Goal: Contribute content: Add original content to the website for others to see

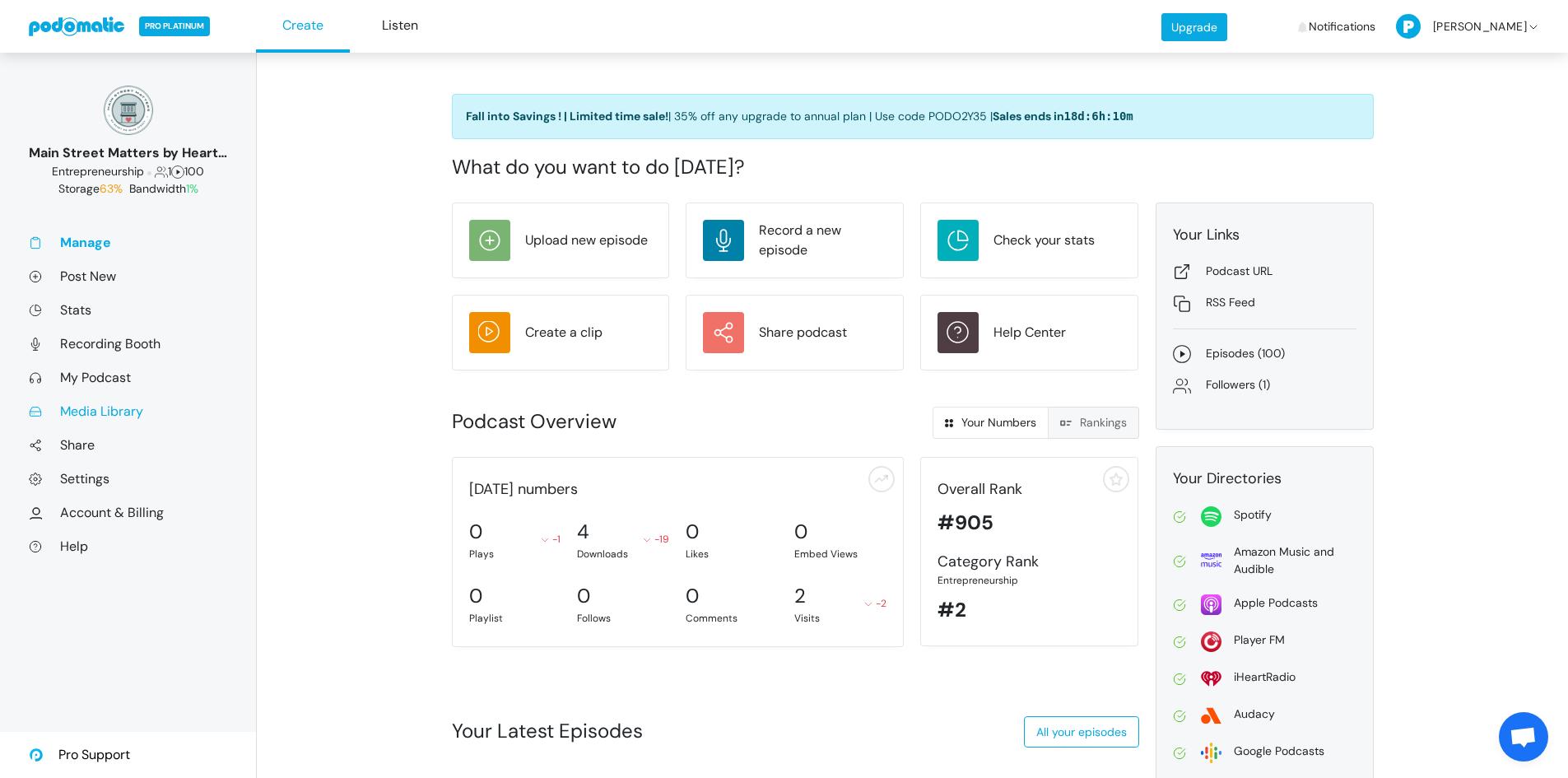
scroll to position [330, 0]
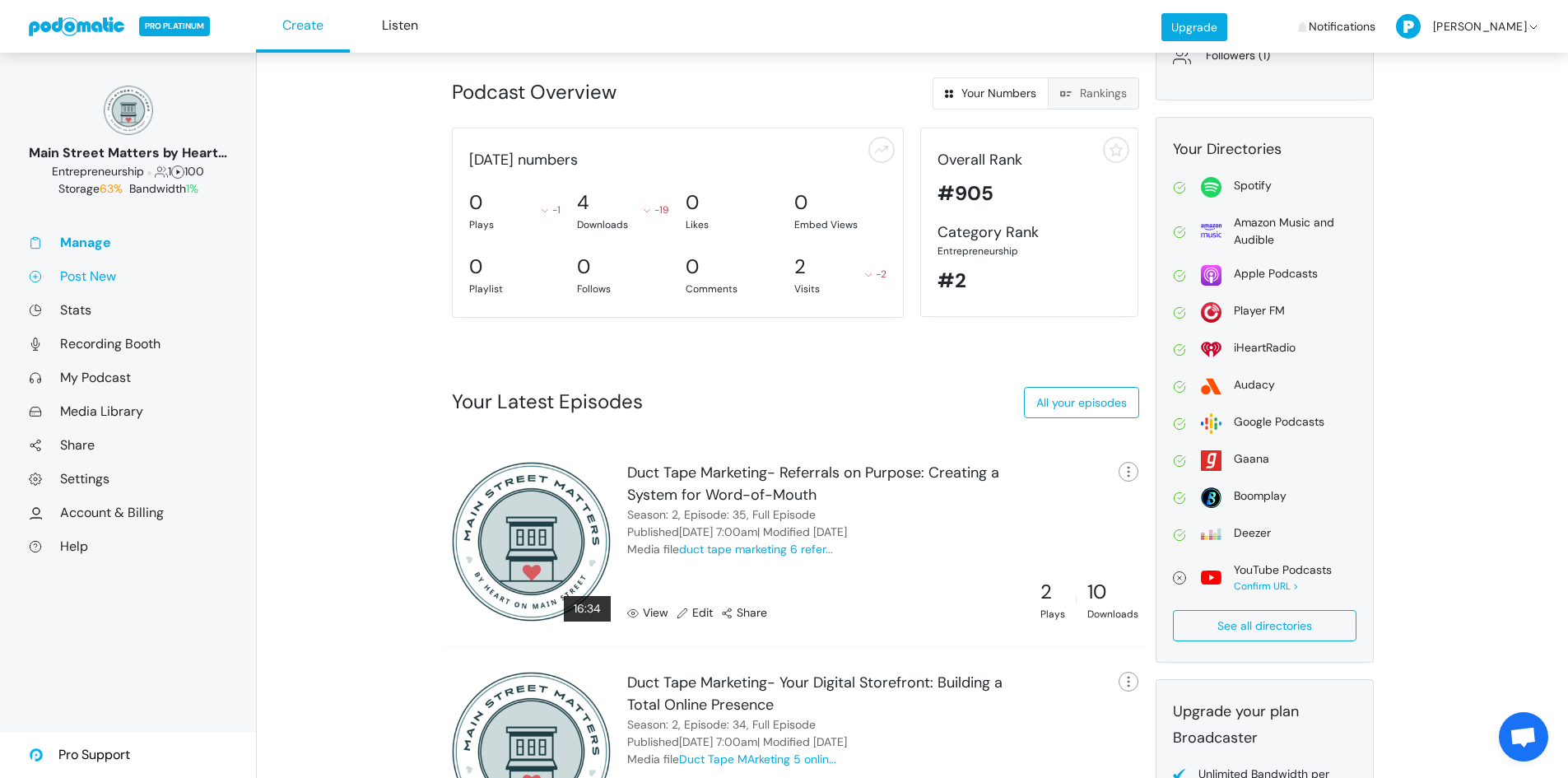
click at [89, 275] on link "Post New" at bounding box center [127, 277] width 198 height 18
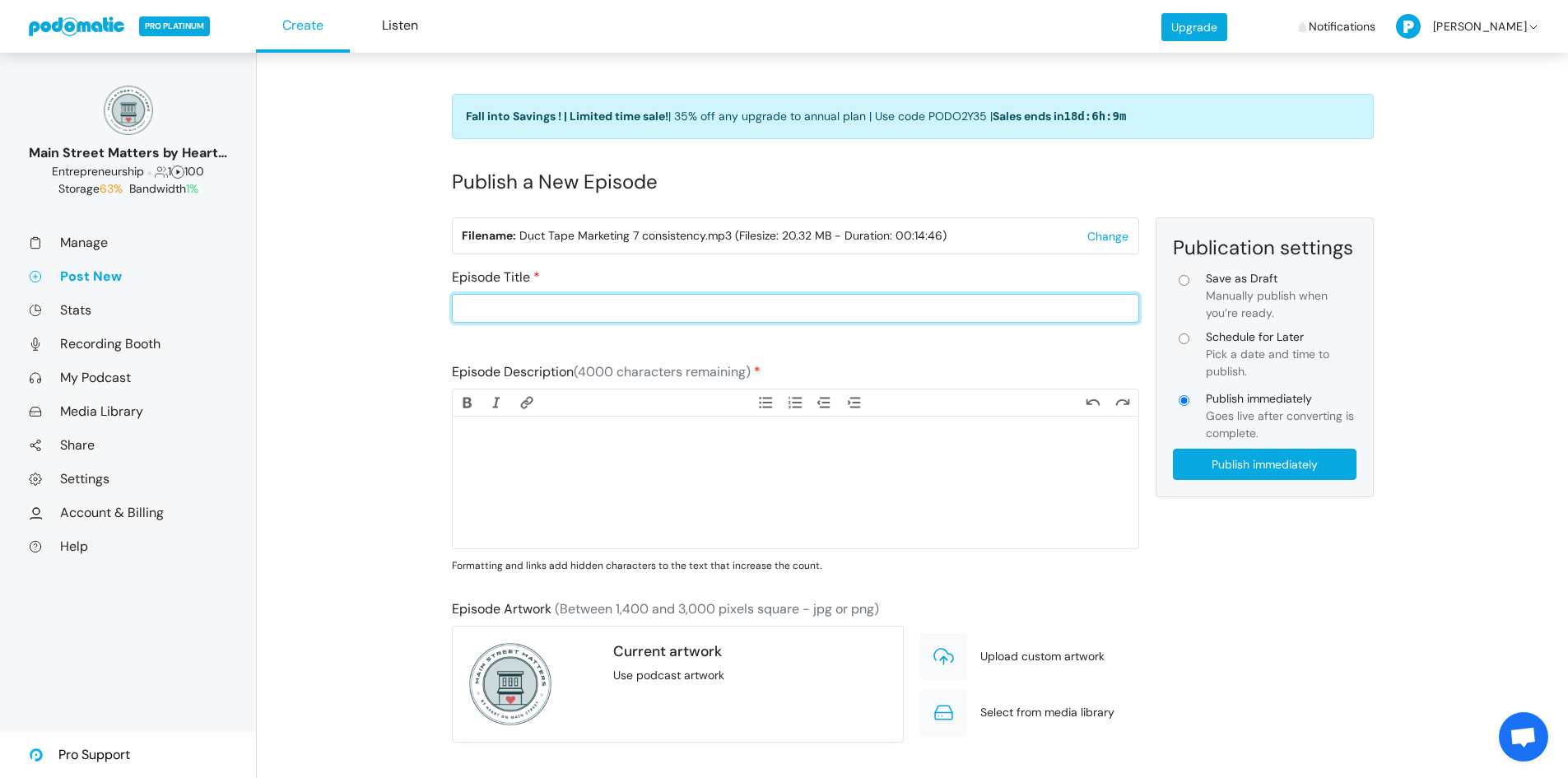
click at [505, 302] on input "Episode Title" at bounding box center [795, 308] width 687 height 28
type input "Duct Tape Marketing- Consistency Beat Chaos: Creating Your Marketing Calendar"
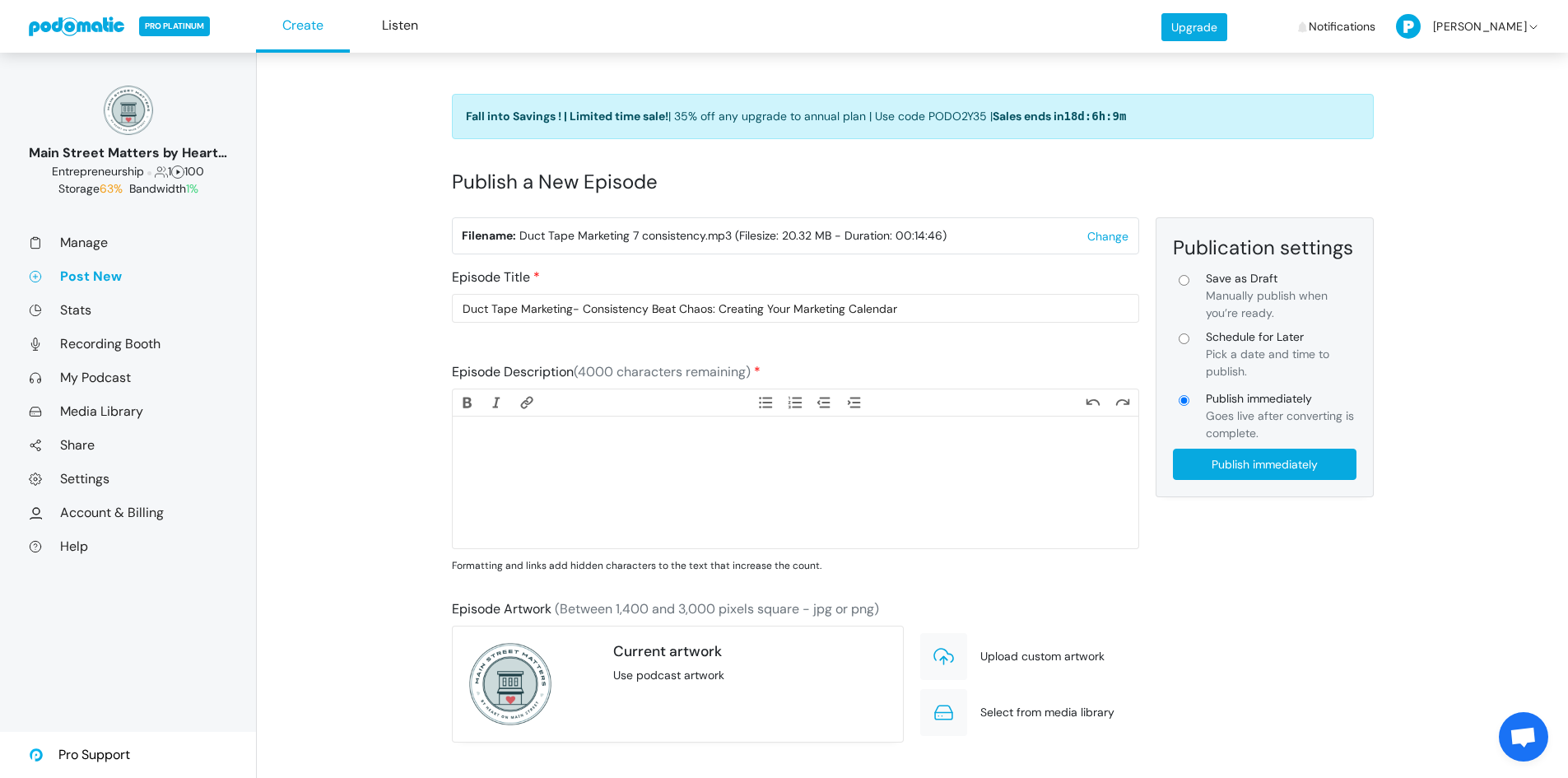
click at [1188, 341] on input "Schedule for Later Pick a date and time to publish." at bounding box center [1184, 338] width 11 height 11
radio input "true"
type input "Schedule for Later"
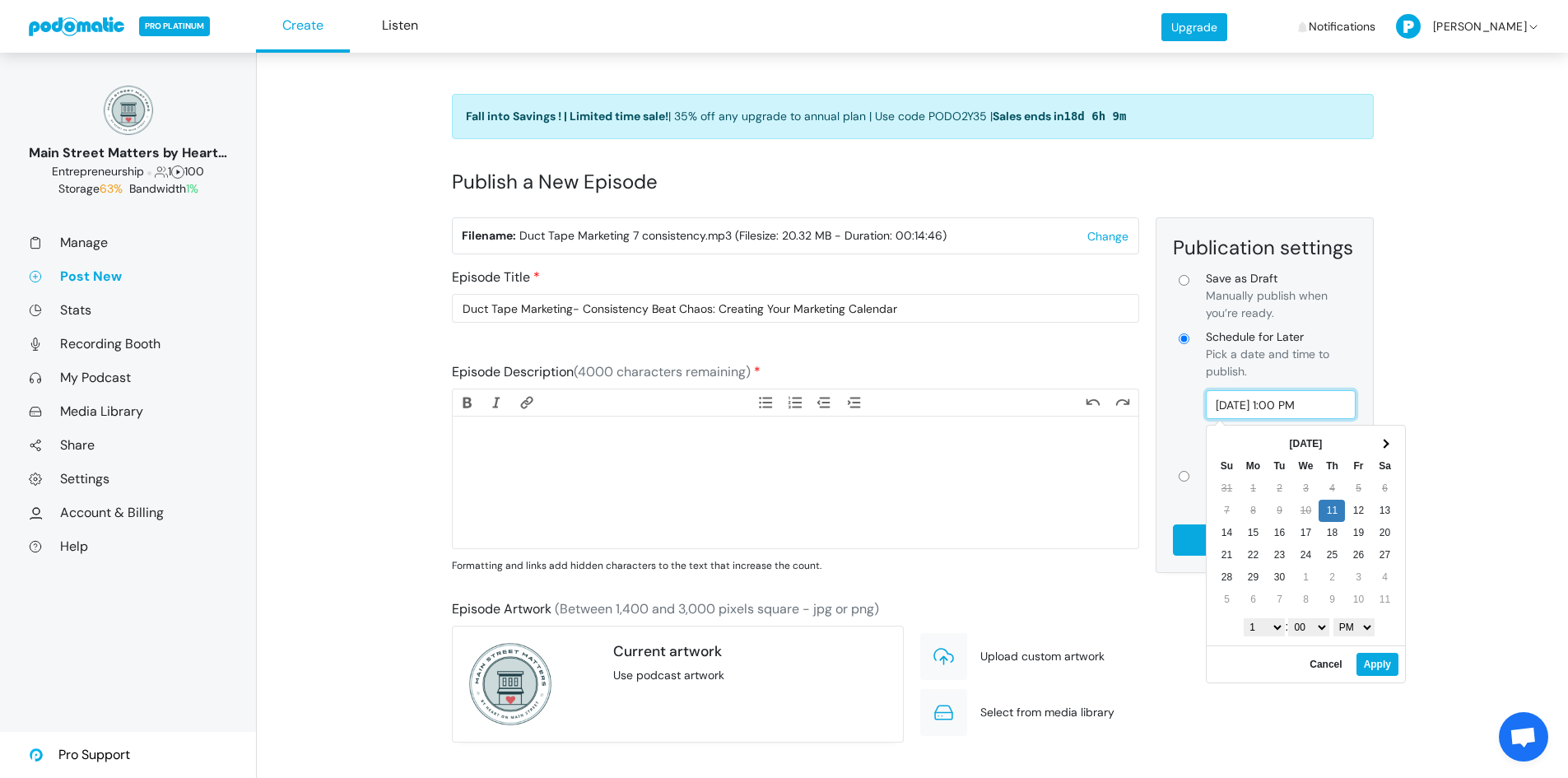
click at [1276, 409] on input "[DATE] 1:00 PM" at bounding box center [1282, 404] width 151 height 28
click at [1275, 631] on select "1 2 3 4 5 6 7 8 9 10 11 12" at bounding box center [1265, 627] width 41 height 18
click at [1275, 629] on select "1 2 3 4 5 6 7 8 9 10 11 12" at bounding box center [1265, 627] width 41 height 18
click at [1362, 628] on select "AM PM" at bounding box center [1354, 627] width 41 height 18
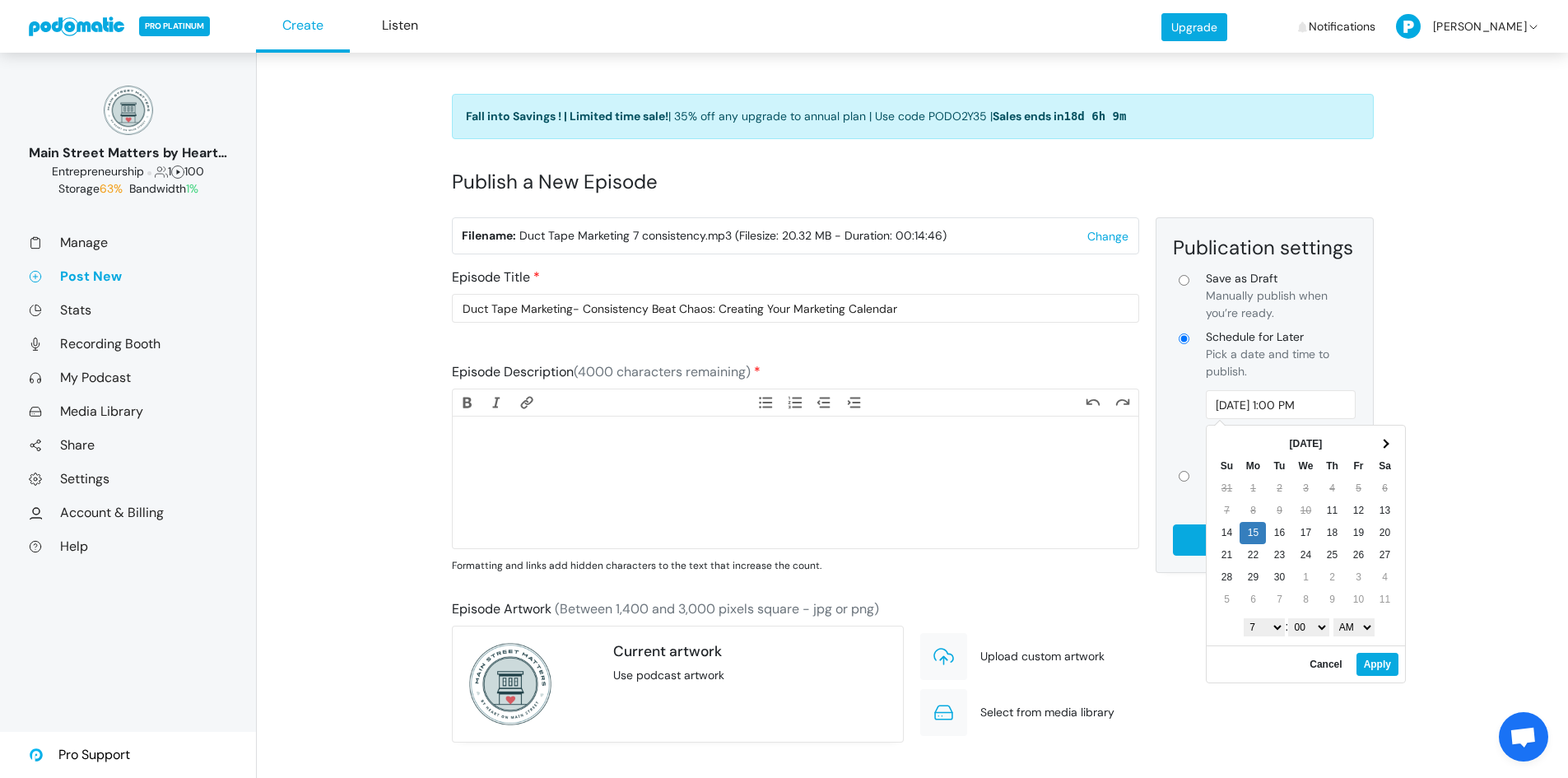
click at [1357, 645] on div "[DATE] Su Mo Tu We Th Fr Sa 31 1 2 3 4 5 6 7 8 9 10 11 12 13 14 15 16 17 18 19 …" at bounding box center [1306, 536] width 198 height 220
click at [1382, 667] on button "Apply" at bounding box center [1378, 665] width 42 height 24
type input "[DATE] 7:00 AM"
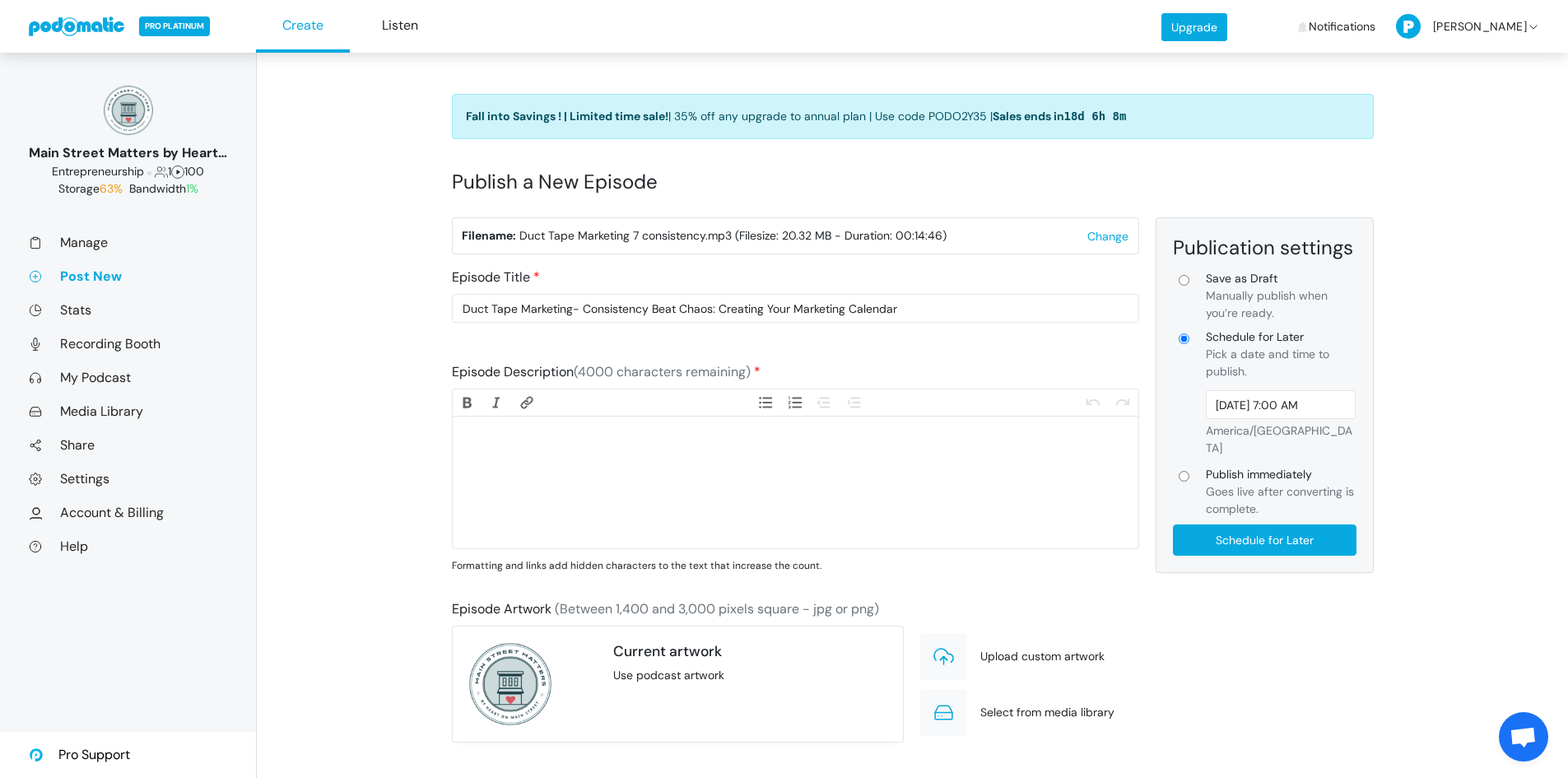
click at [569, 459] on trix-editor at bounding box center [795, 483] width 685 height 131
paste trix-editor "<lor>Ipsu dolorsitame consectet adi’e sedd eiusmod temp inci utlab — etdo magn …"
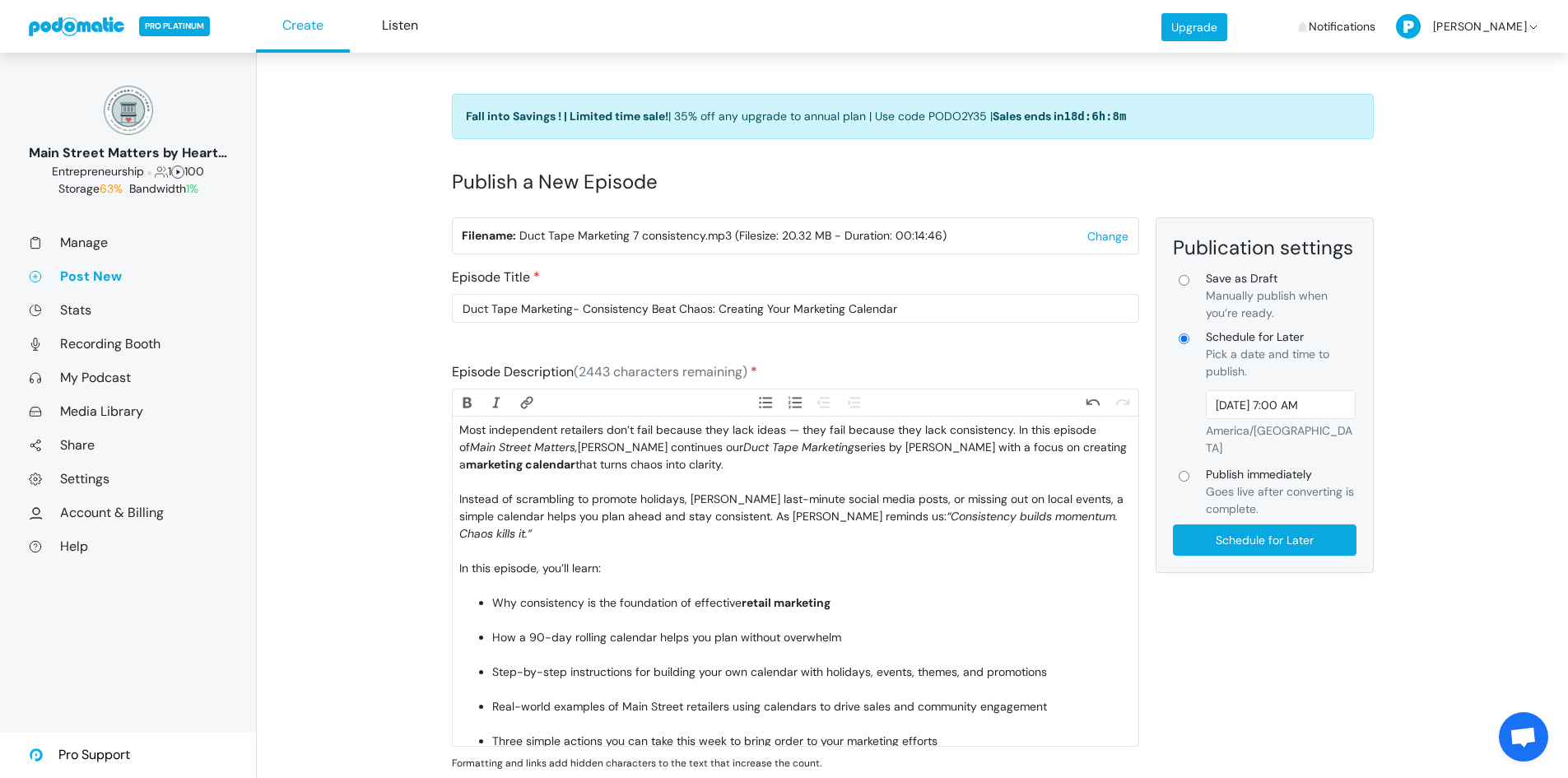
click at [798, 432] on div "Most independent retailers don’t fail because they lack ideas — they fail becau…" at bounding box center [794, 456] width 672 height 70
click at [602, 432] on div "Most independent retailers don’t fail because they lack ideas; they fail becaus…" at bounding box center [794, 456] width 672 height 70
click at [520, 483] on div "Most independent retailers' marketing strategies don’t fail because they lack i…" at bounding box center [794, 456] width 672 height 70
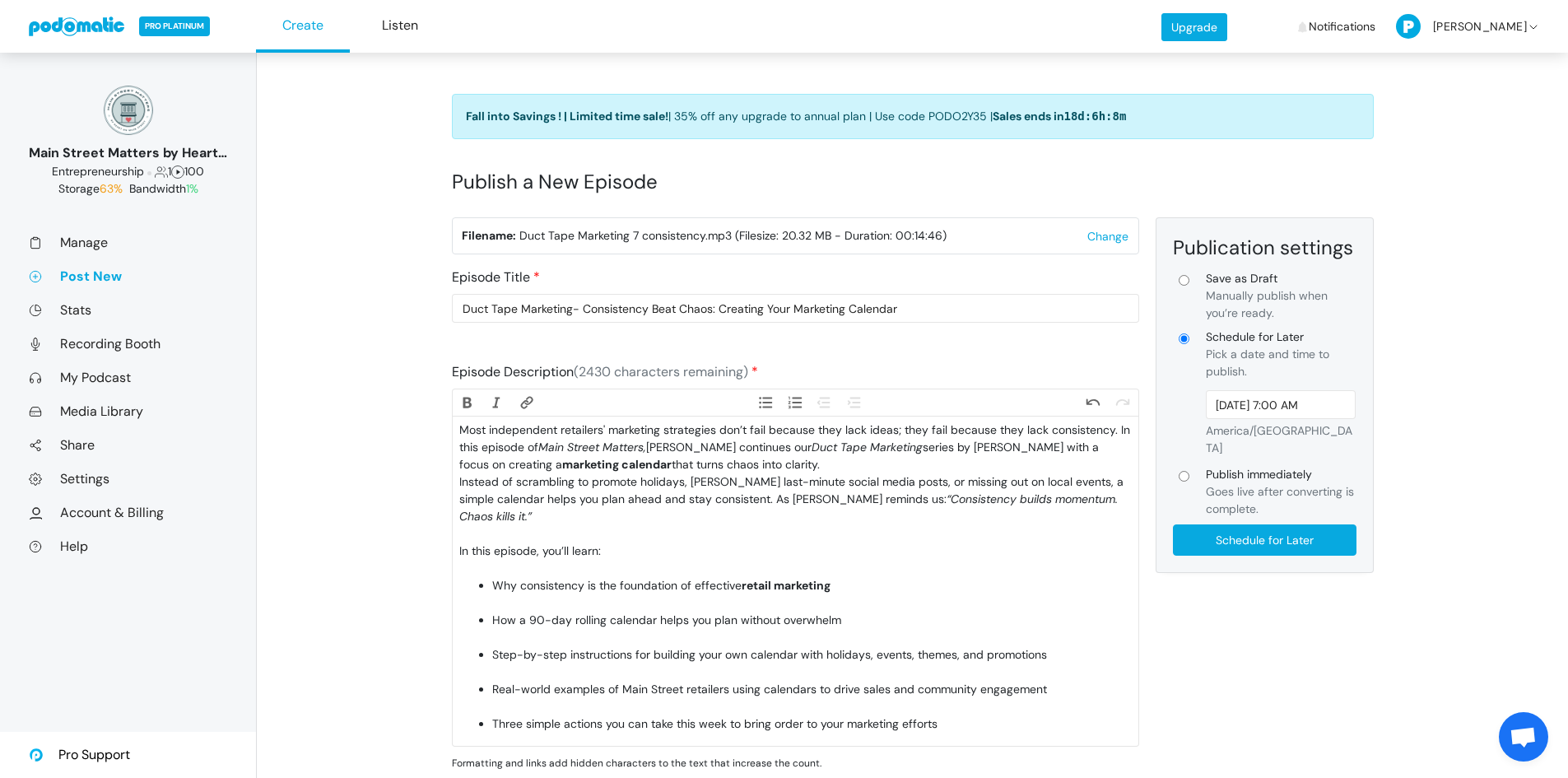
click at [510, 523] on div "Instead of scrambling to promote holidays, [PERSON_NAME] last-minute social med…" at bounding box center [794, 508] width 672 height 70
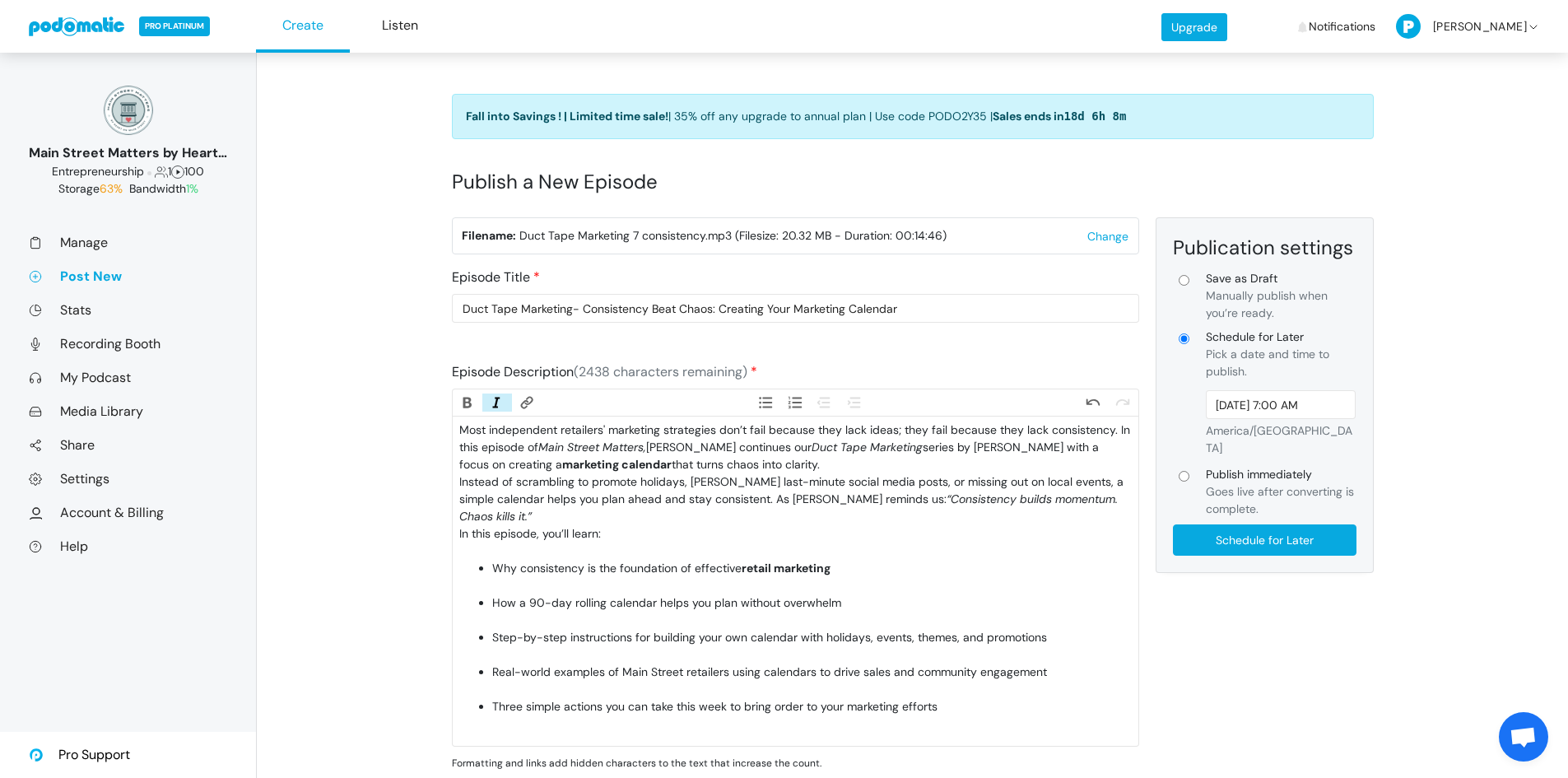
click at [531, 538] on div "In this episode, you’ll learn:" at bounding box center [794, 543] width 672 height 34
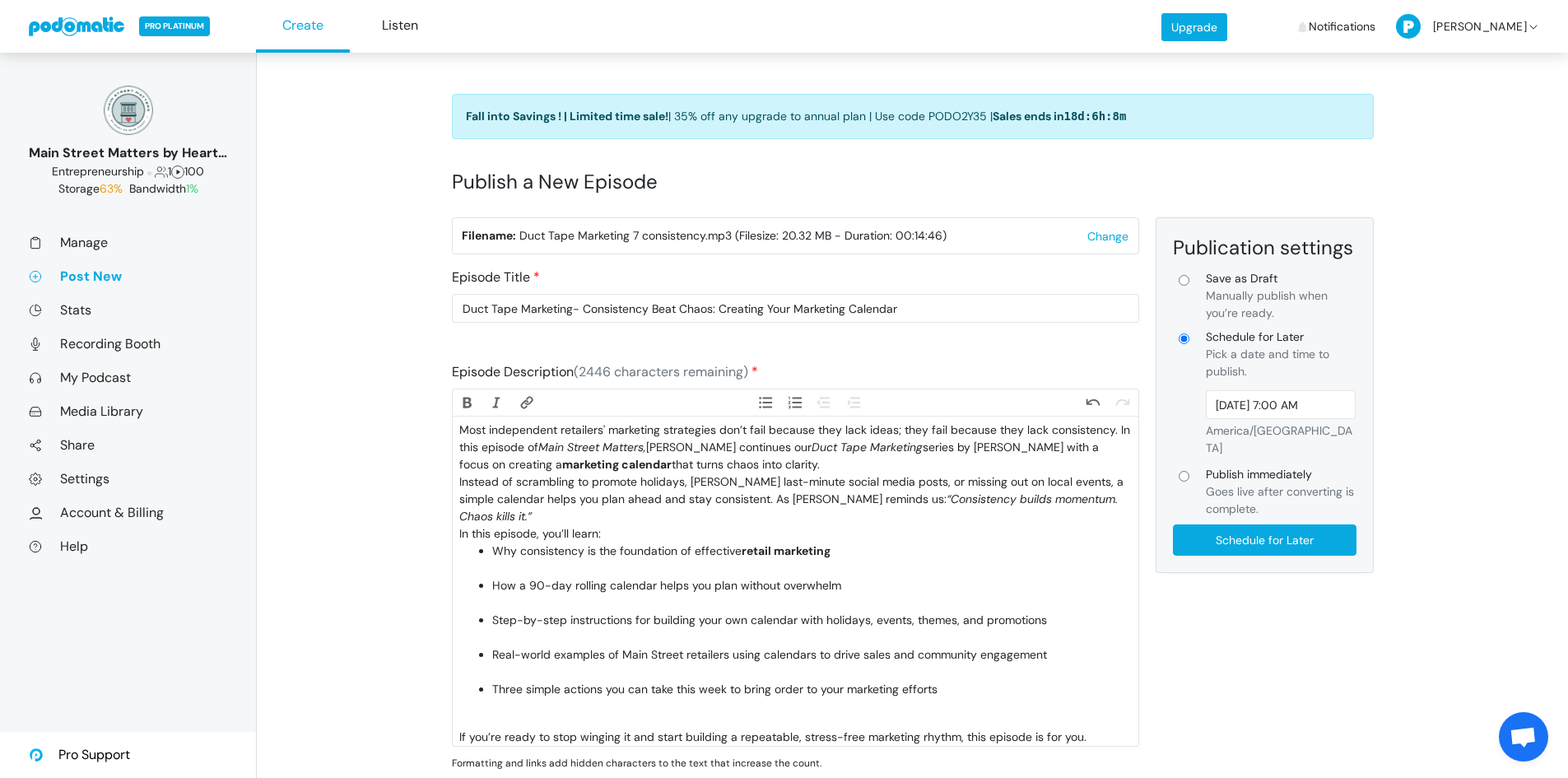
click at [546, 551] on li "Why consistency is the foundation of effective retail marketing" at bounding box center [811, 559] width 638 height 34
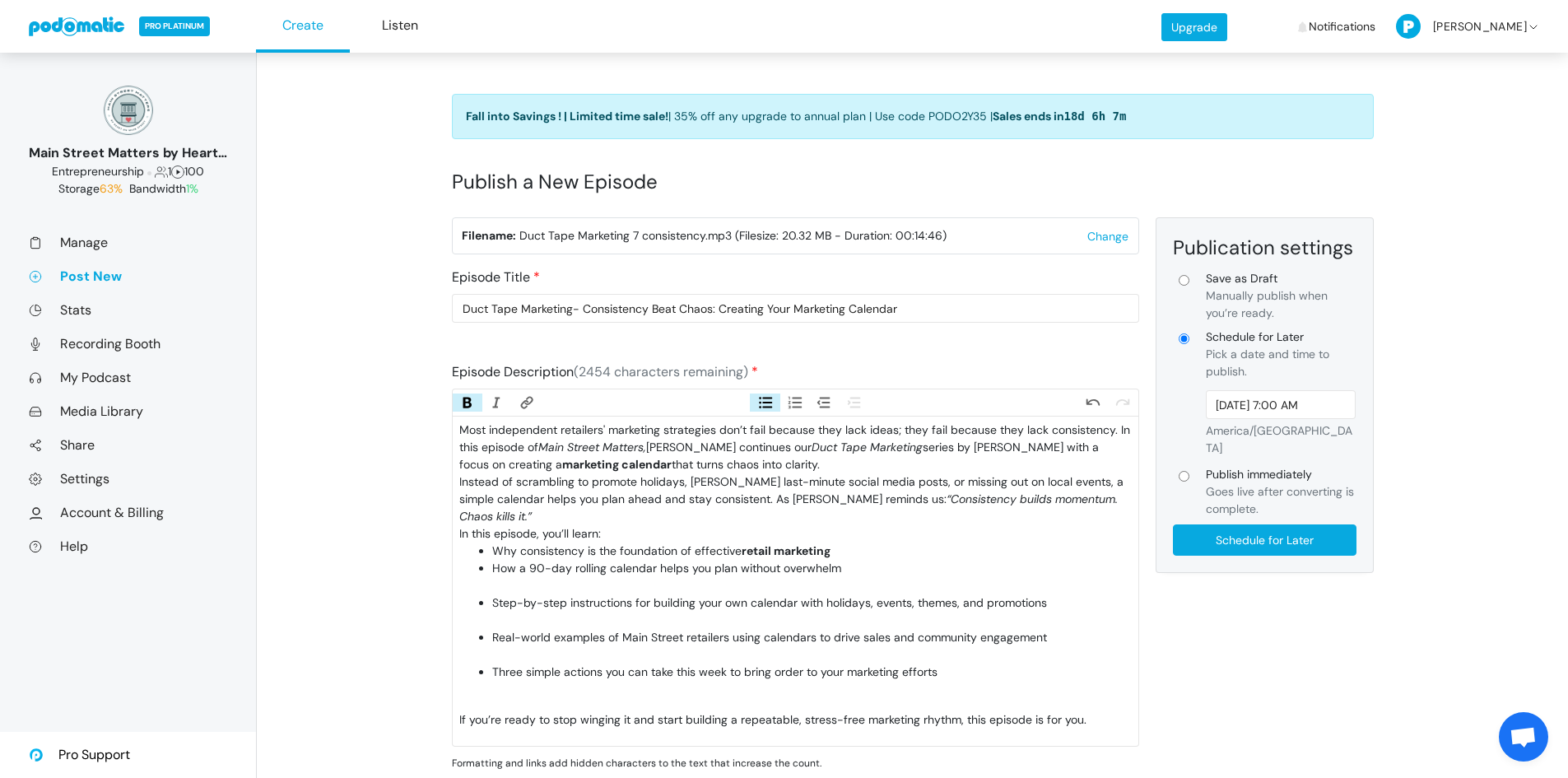
click at [547, 568] on li "How a 90-day rolling calendar helps you plan without overwhelm" at bounding box center [811, 577] width 638 height 34
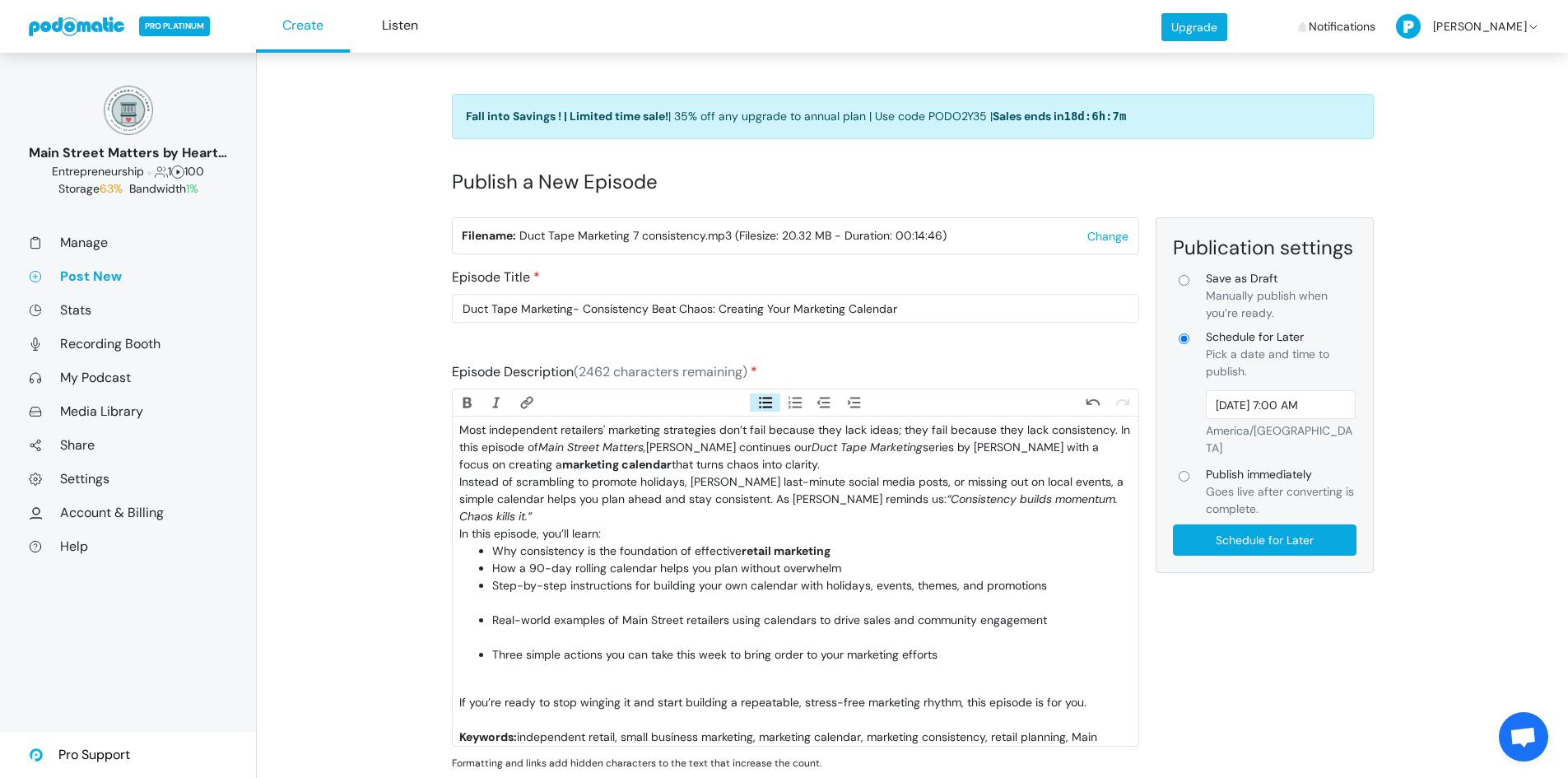
click at [548, 583] on li "Step-by-step instructions for building your own calendar with holidays, events,…" at bounding box center [811, 595] width 638 height 34
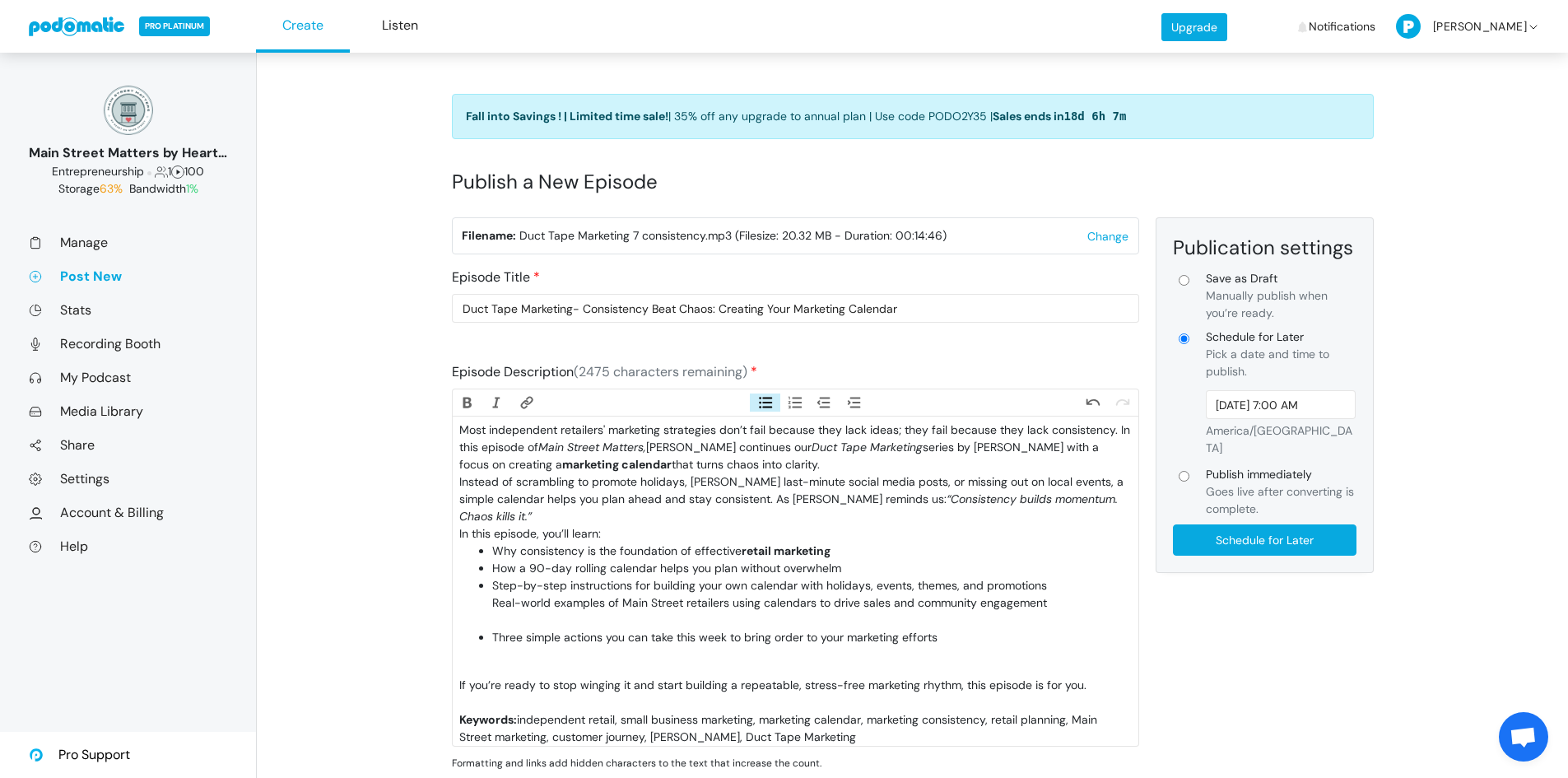
click at [548, 601] on li "Step-by-step instructions for building your own calendar with holidays, events,…" at bounding box center [811, 603] width 638 height 52
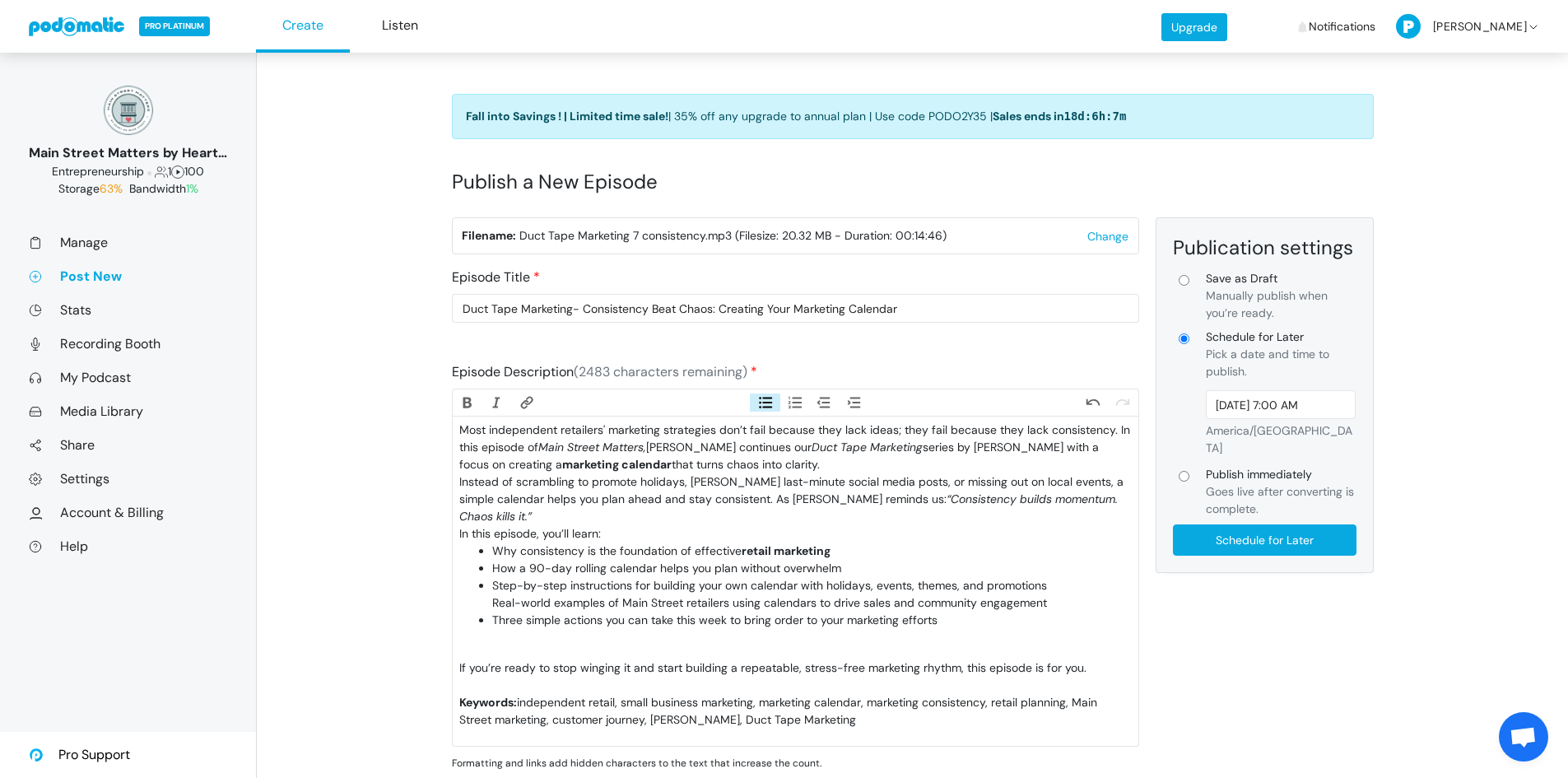
click at [553, 618] on li "Three simple actions you can take this week to bring order to your marketing ef…" at bounding box center [811, 629] width 638 height 34
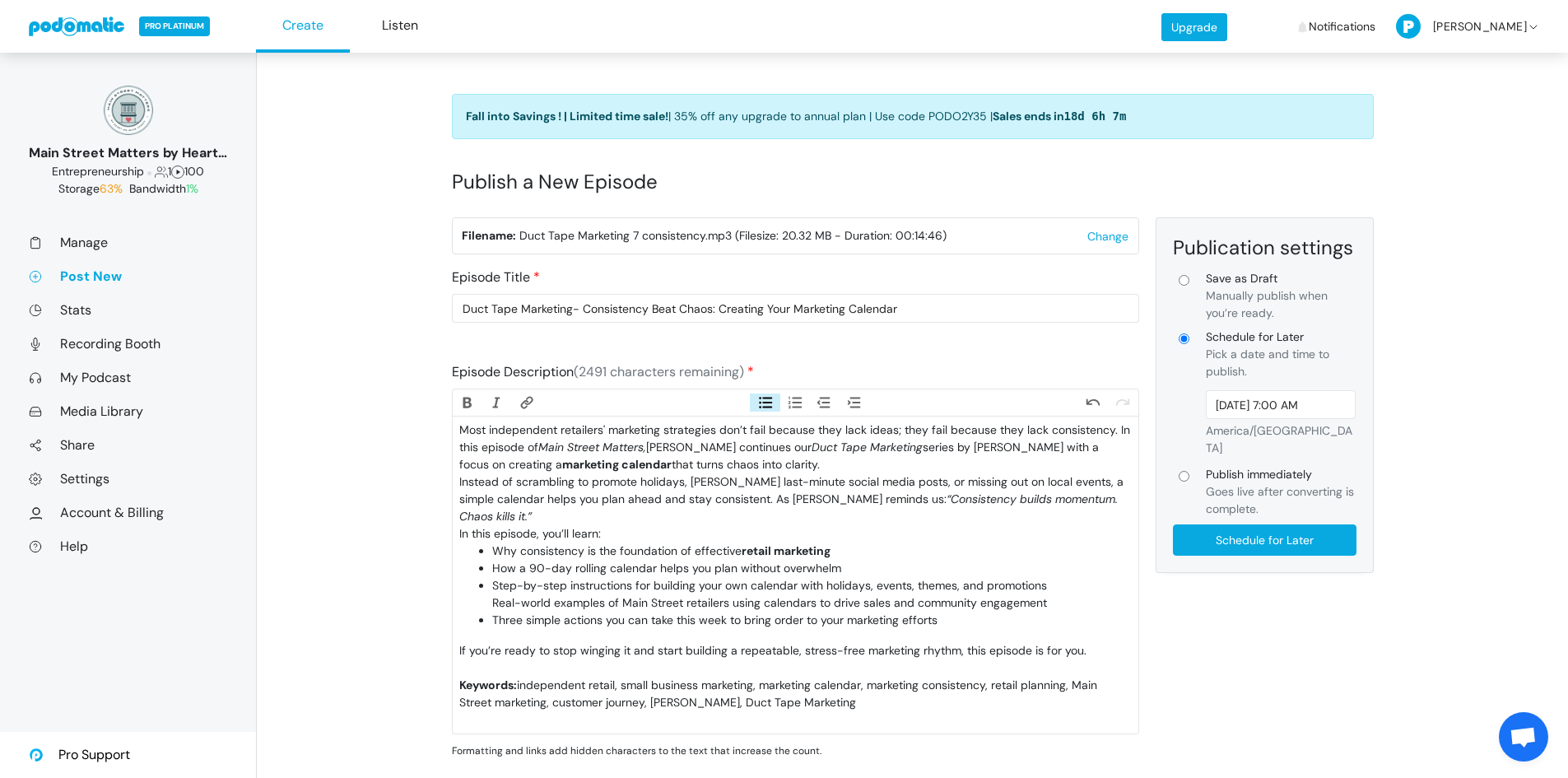
click at [547, 649] on div "If you’re ready to stop winging it and start building a repeatable, stress-free…" at bounding box center [794, 659] width 672 height 34
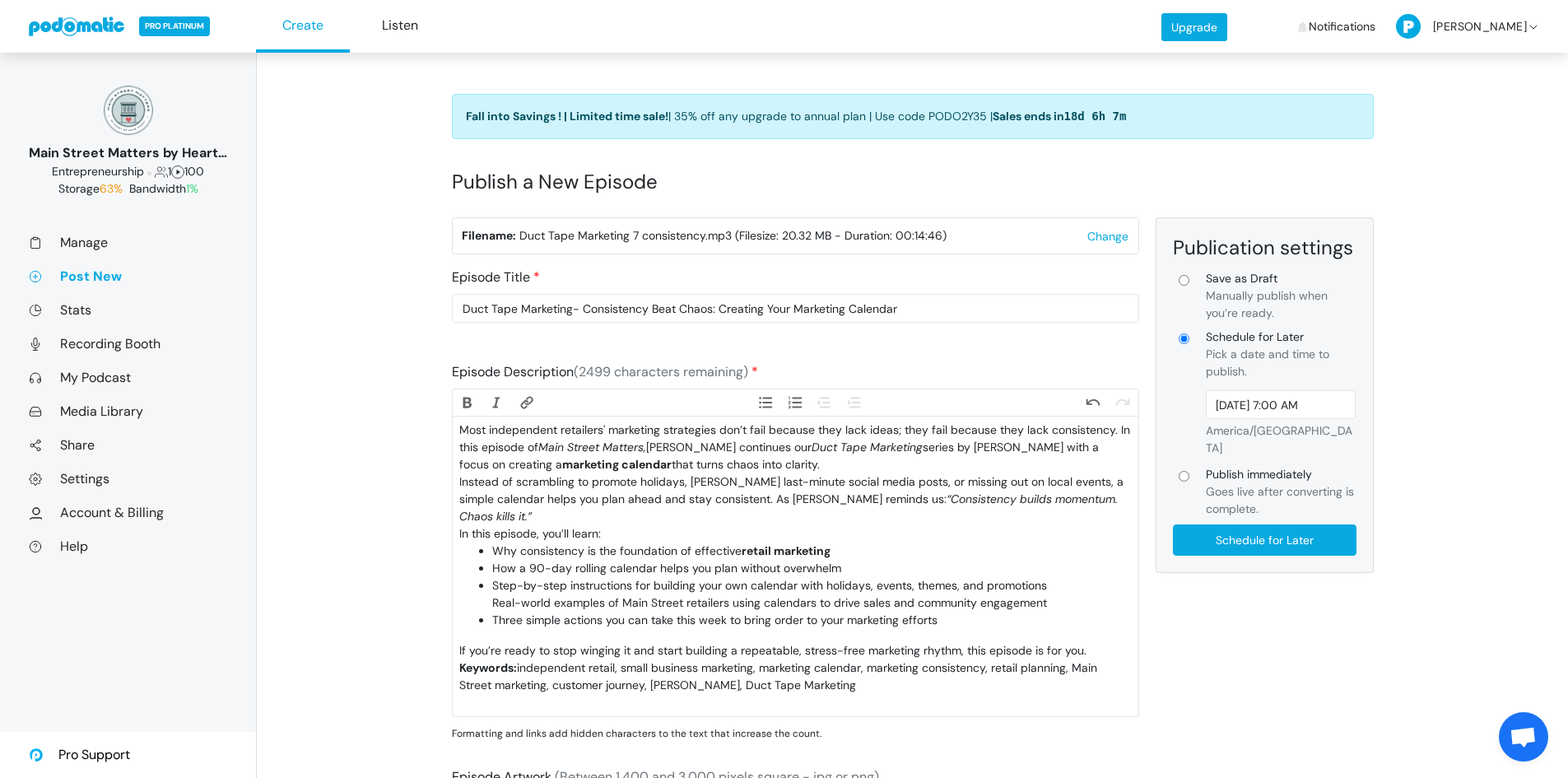
type trix-editor "<div>Most independent retailers' marketing strategies don’t fail because they l…"
click at [649, 617] on trix-editor "Most independent retailers' marketing strategies don’t fail because they lack i…" at bounding box center [795, 566] width 685 height 299
click at [1313, 526] on input "Schedule for Later" at bounding box center [1264, 541] width 183 height 31
type input "Schedule for Later"
